Goal: Check status: Check status

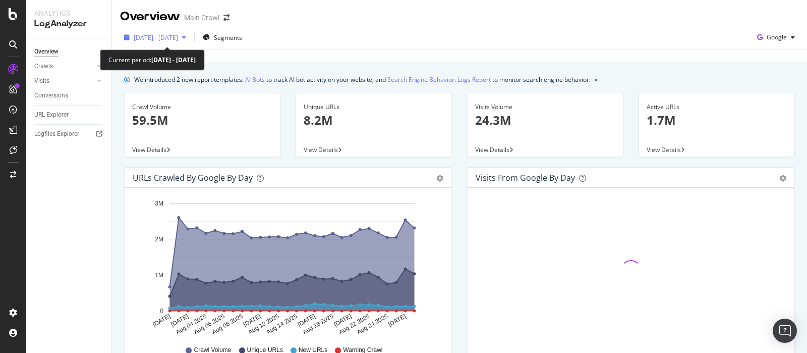
click at [182, 31] on div "[DATE] - [DATE]" at bounding box center [155, 37] width 70 height 15
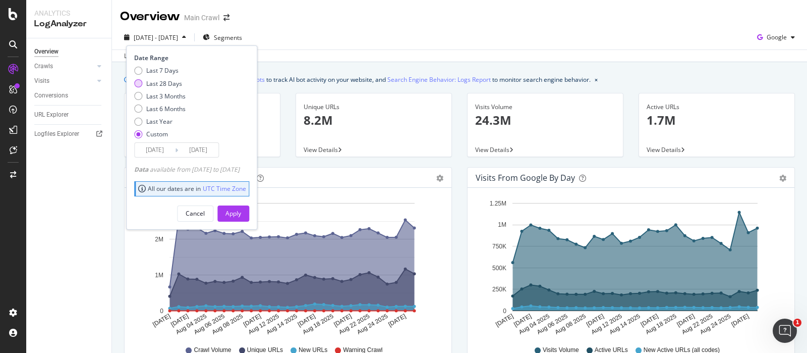
click at [137, 83] on div "Last 28 Days" at bounding box center [138, 83] width 8 height 8
type input "[DATE]"
click at [241, 210] on div "Apply" at bounding box center [234, 213] width 16 height 9
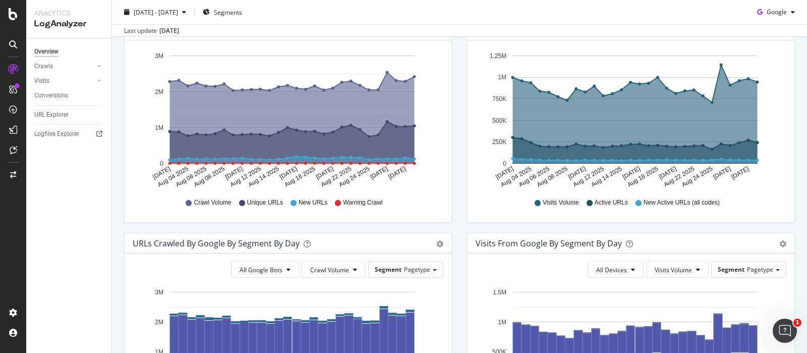
scroll to position [119, 0]
